Goal: Information Seeking & Learning: Learn about a topic

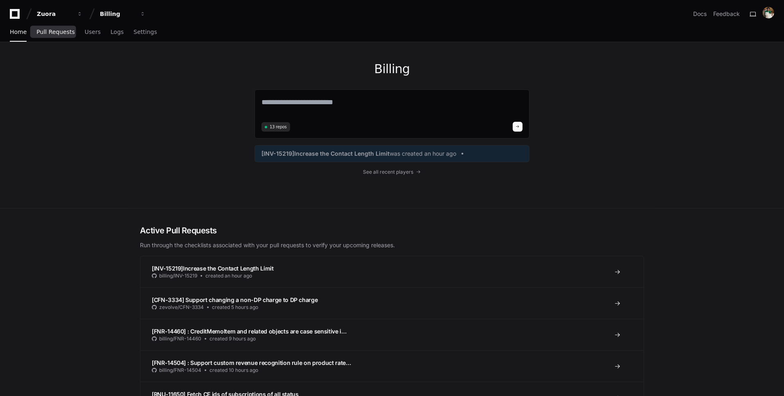
click at [56, 32] on span "Pull Requests" at bounding box center [55, 31] width 38 height 5
click at [55, 34] on span "Pull Requests" at bounding box center [55, 31] width 38 height 5
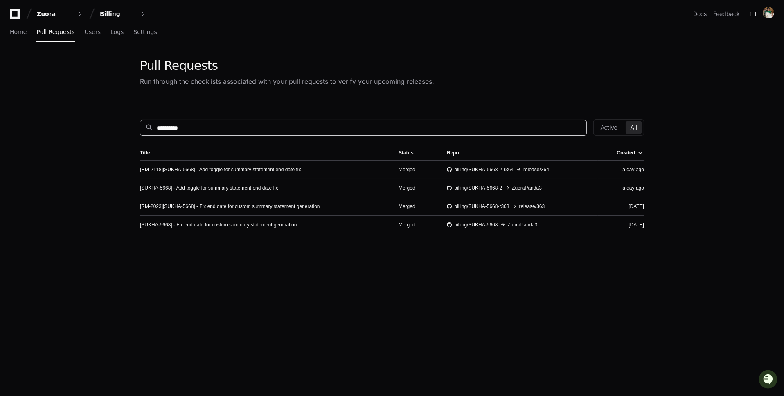
drag, startPoint x: 217, startPoint y: 128, endPoint x: 88, endPoint y: 128, distance: 128.8
click at [88, 128] on app-pull-request-list-page "**********" at bounding box center [392, 270] width 784 height 457
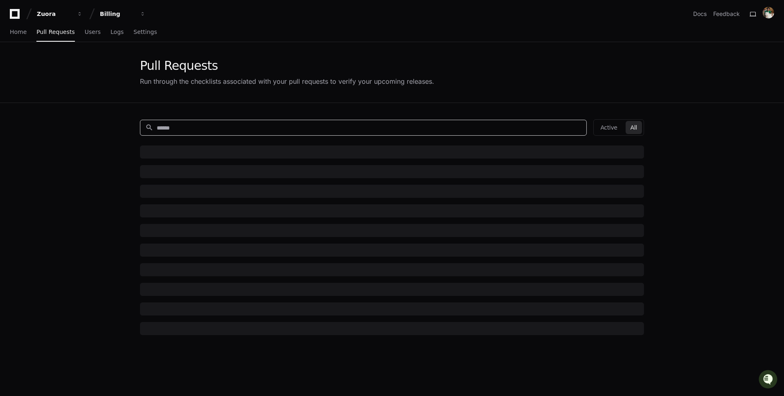
paste input "********"
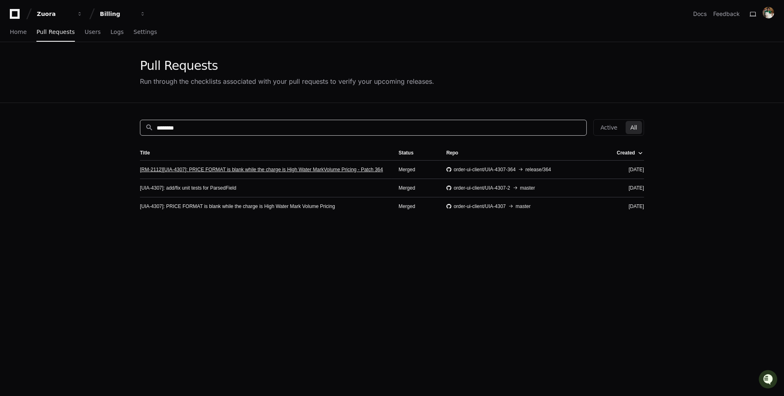
type input "********"
click at [296, 171] on link "[RM-2112][UIA-4307]: PRICE FORMAT is blank while the charge is High Water MarkV…" at bounding box center [261, 169] width 243 height 7
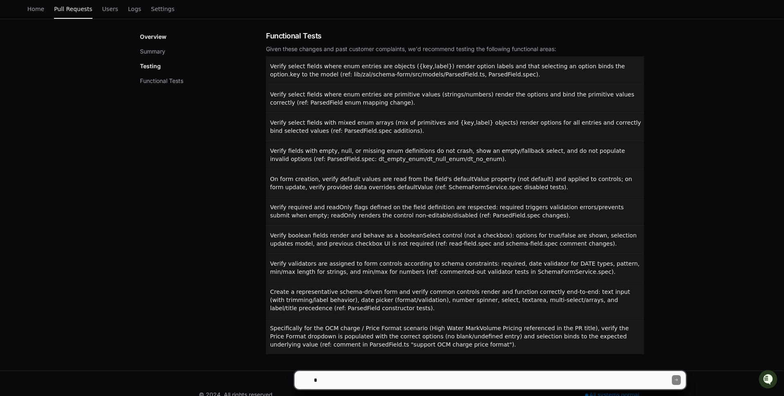
scroll to position [381, 0]
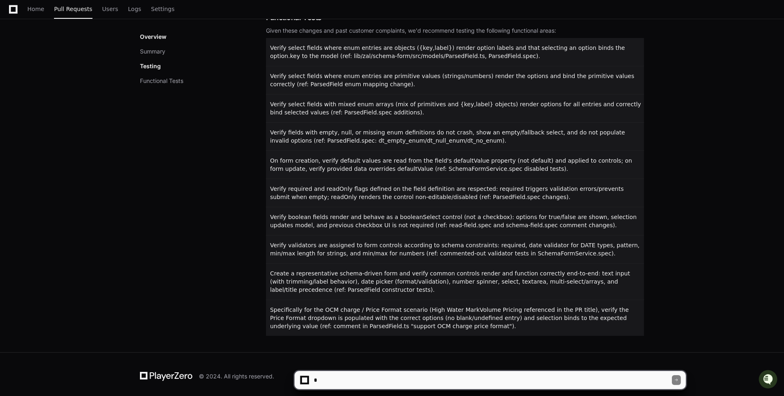
click at [354, 378] on textarea at bounding box center [491, 380] width 359 height 18
type textarea "**********"
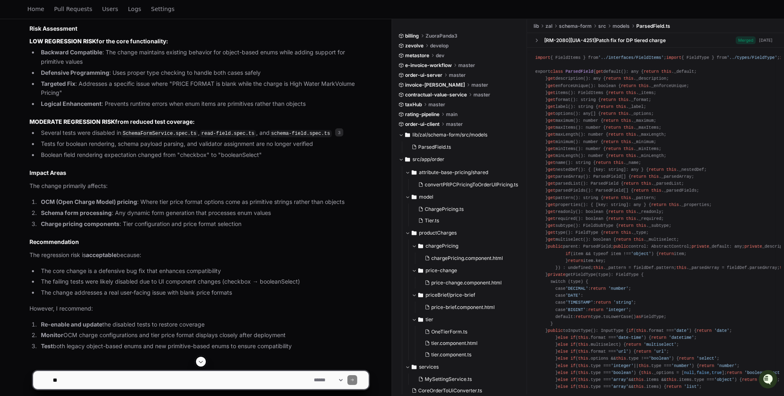
scroll to position [651, 0]
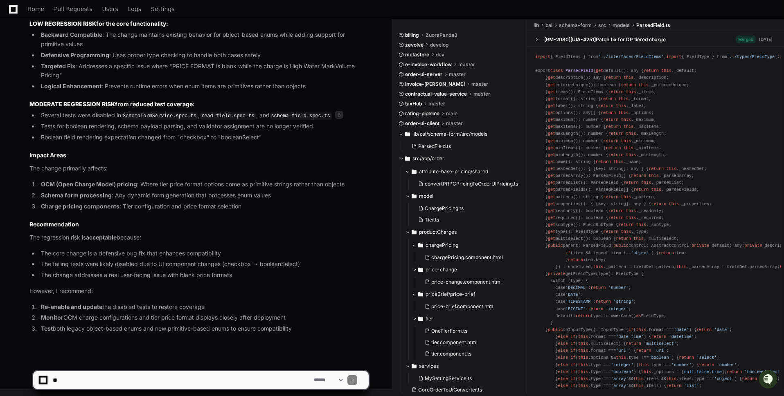
drag, startPoint x: 41, startPoint y: 184, endPoint x: 143, endPoint y: 177, distance: 102.1
click at [143, 177] on article "Based on my analysis of pull request 1 , there is low-to-moderate regression ri…" at bounding box center [198, 112] width 339 height 443
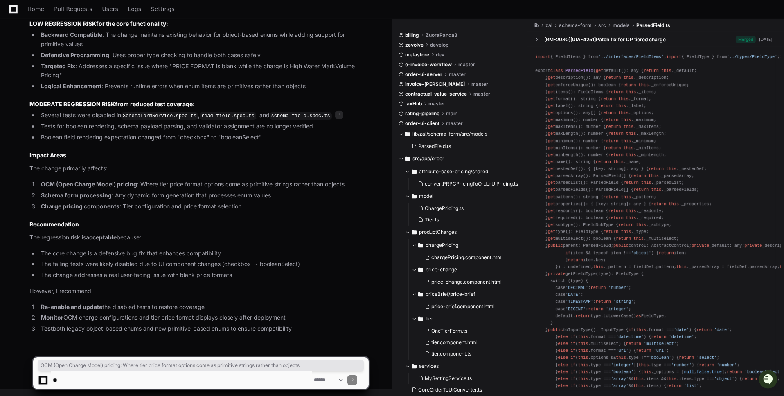
drag, startPoint x: 40, startPoint y: 184, endPoint x: 351, endPoint y: 185, distance: 310.8
click at [351, 185] on li "OCM (Open Charge Model) pricing : Where tier price format options come as primi…" at bounding box center [203, 184] width 330 height 9
click at [231, 251] on li "The core change is a defensive bug fix that enhances compatibility" at bounding box center [203, 253] width 330 height 9
drag, startPoint x: 240, startPoint y: 251, endPoint x: 40, endPoint y: 256, distance: 200.0
click at [40, 256] on li "The core change is a defensive bug fix that enhances compatibility" at bounding box center [203, 253] width 330 height 9
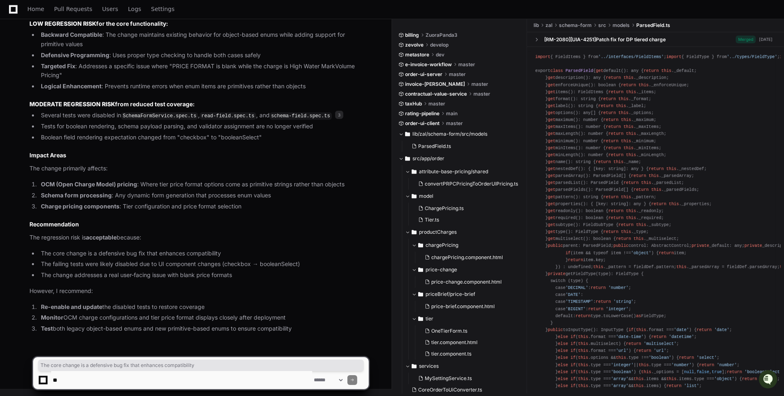
click at [72, 252] on li "The core change is a defensive bug fix that enhances compatibility" at bounding box center [203, 253] width 330 height 9
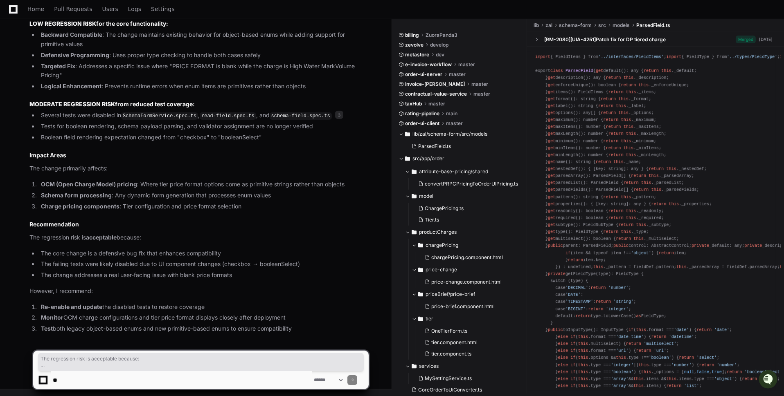
drag, startPoint x: 29, startPoint y: 237, endPoint x: 273, endPoint y: 272, distance: 246.3
click at [273, 272] on div "[RM-2112][UIA-4307]: PRICE FORMAT is blank while the charge is High Water MarkV…" at bounding box center [190, 92] width 355 height 484
copy article "The regression risk is acceptable because: The core change is a defensive bug f…"
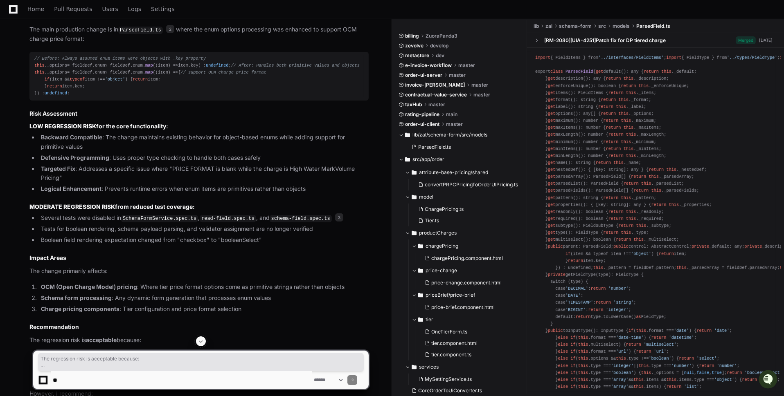
scroll to position [518, 0]
click at [99, 182] on li "Targeted Fix : Addresses a specific issue where "PRICE FORMAT is blank while th…" at bounding box center [203, 172] width 330 height 19
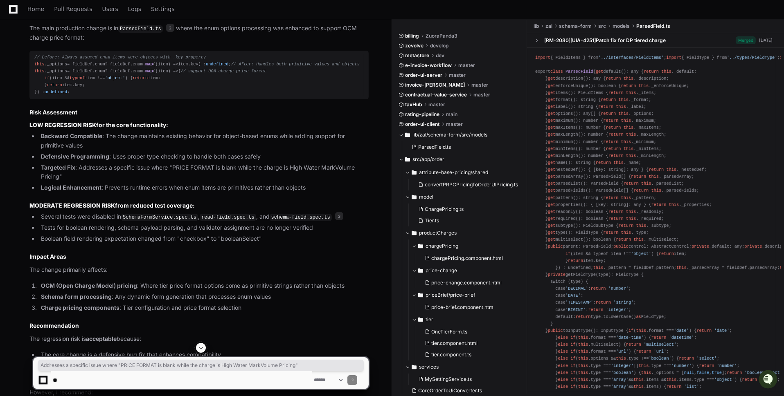
drag, startPoint x: 85, startPoint y: 211, endPoint x: 80, endPoint y: 201, distance: 11.0
click at [80, 182] on li "Targeted Fix : Addresses a specific issue where "PRICE FORMAT is blank while th…" at bounding box center [203, 172] width 330 height 19
copy li "Addresses a specific issue where "PRICE FORMAT is blank while the charge is Hig…"
drag, startPoint x: 131, startPoint y: 176, endPoint x: 106, endPoint y: 169, distance: 25.5
click at [106, 150] on li "Backward Compatible : The change maintains existing behavior for object-based e…" at bounding box center [203, 141] width 330 height 19
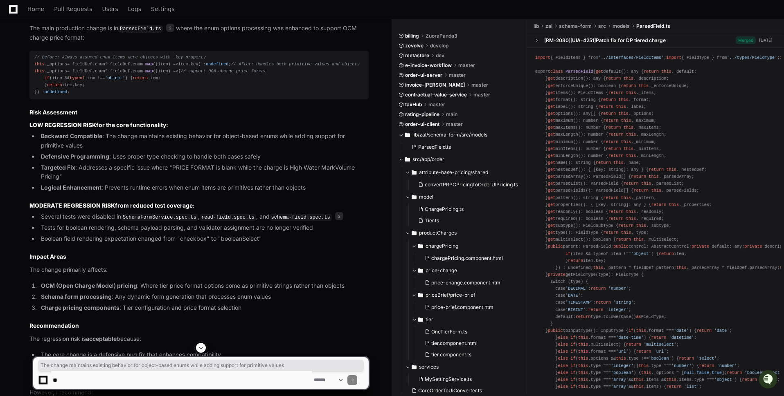
copy li "The change maintains existing behavior for object-based enums while adding supp…"
